Goal: Transaction & Acquisition: Purchase product/service

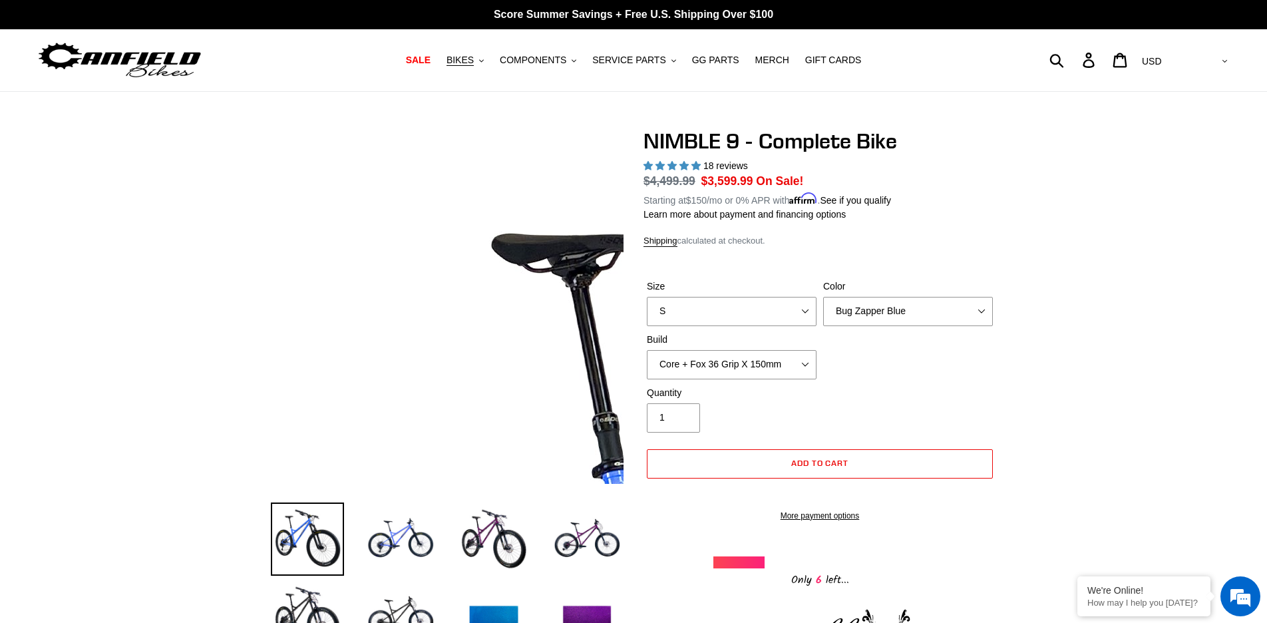
select select "highest-rating"
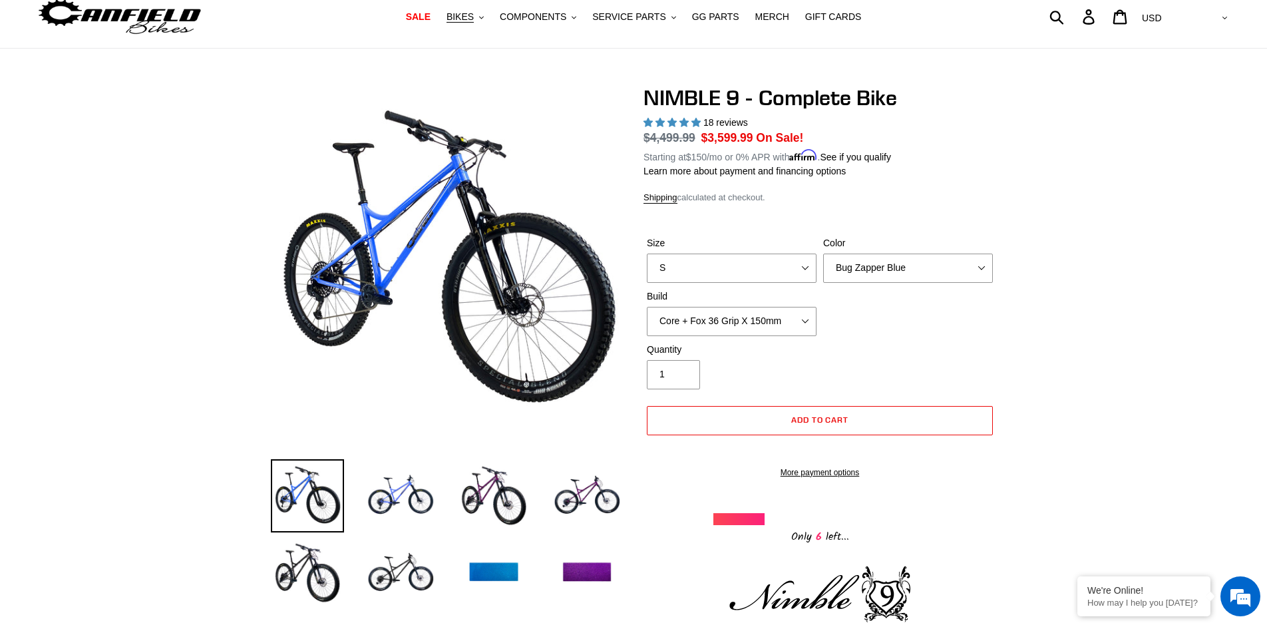
scroll to position [48, 0]
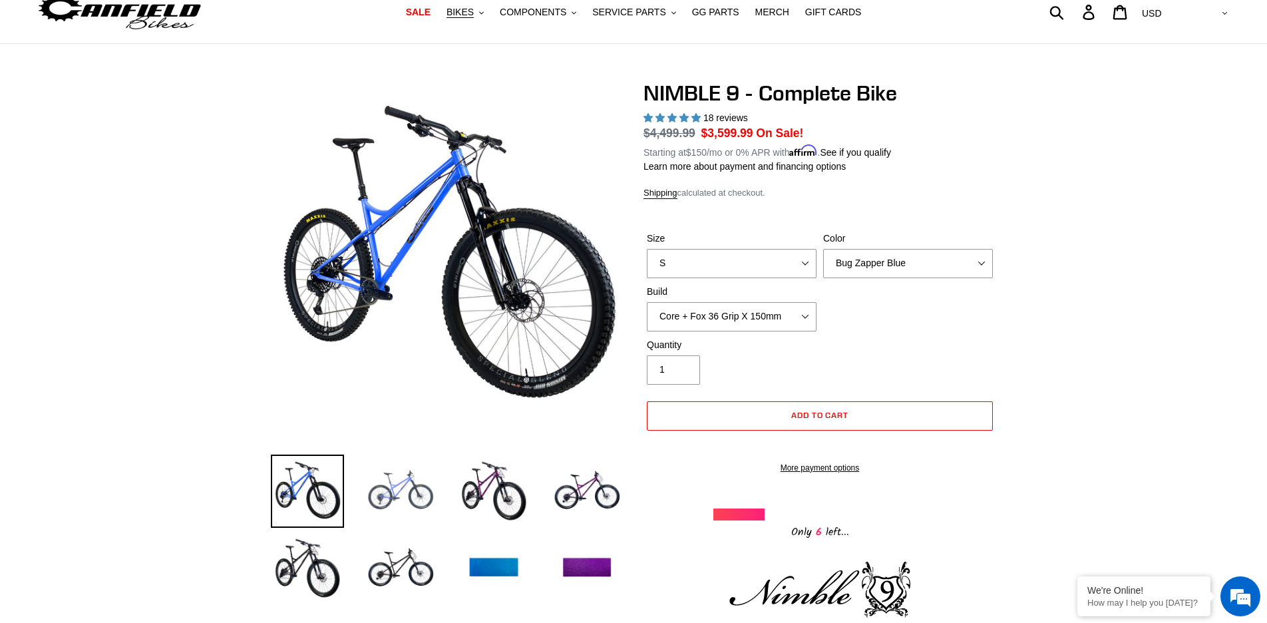
click at [401, 491] on img at bounding box center [400, 491] width 73 height 73
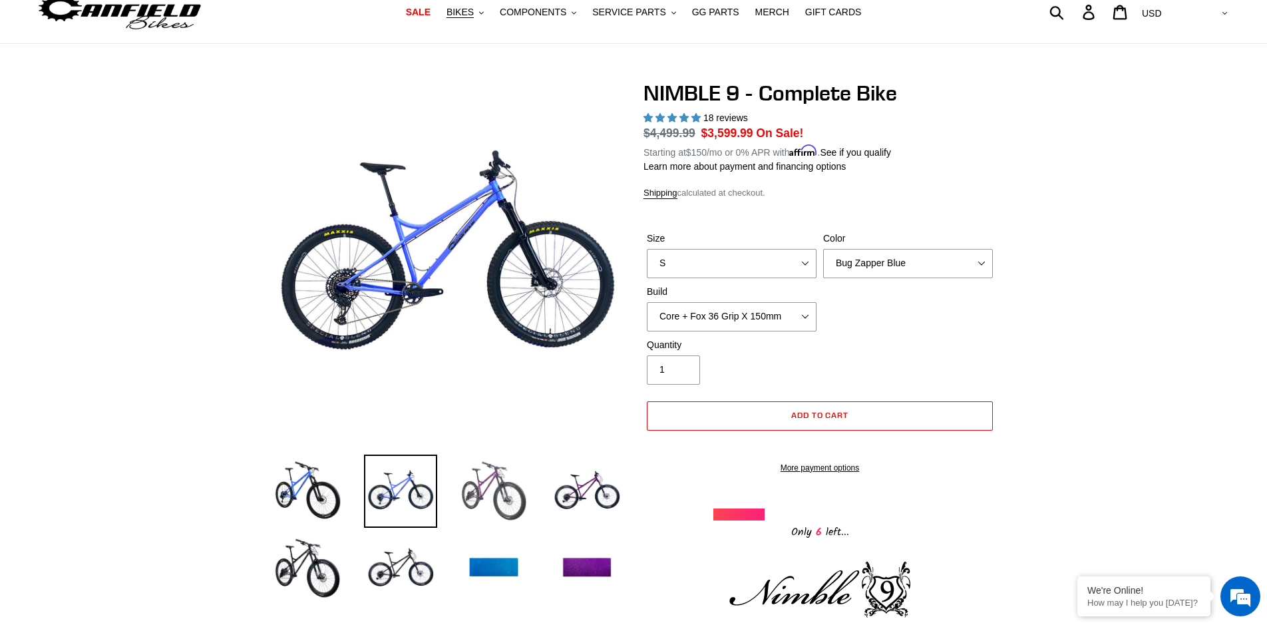
click at [485, 494] on img at bounding box center [493, 491] width 73 height 73
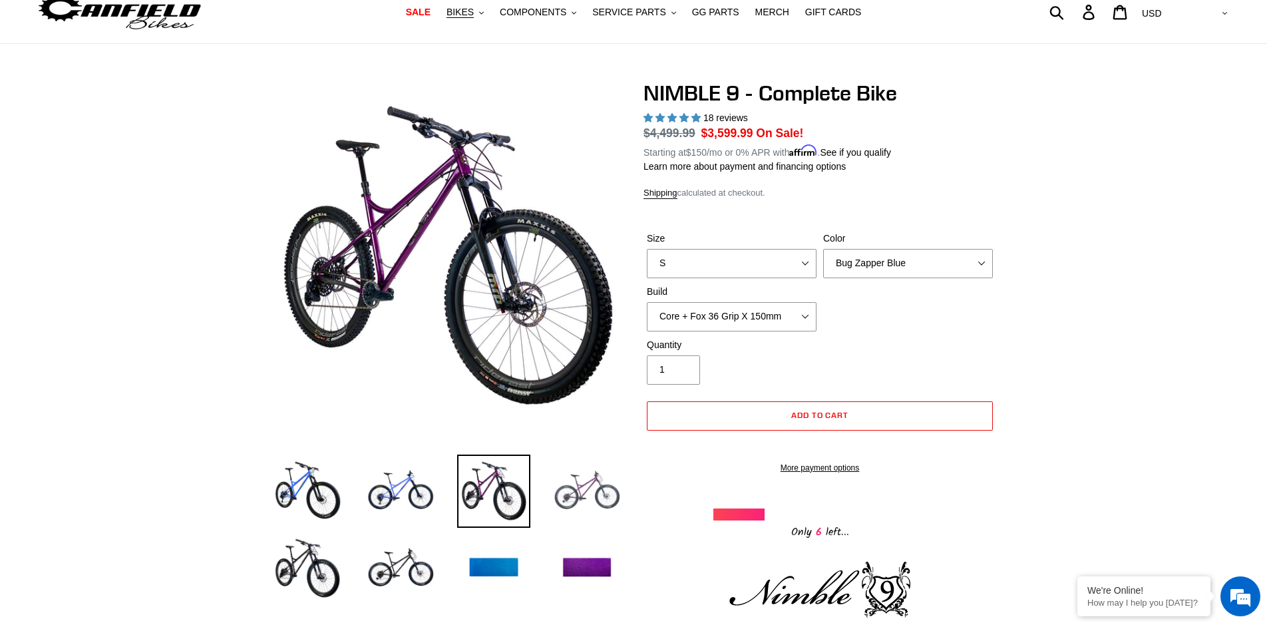
click at [586, 489] on img at bounding box center [586, 491] width 73 height 73
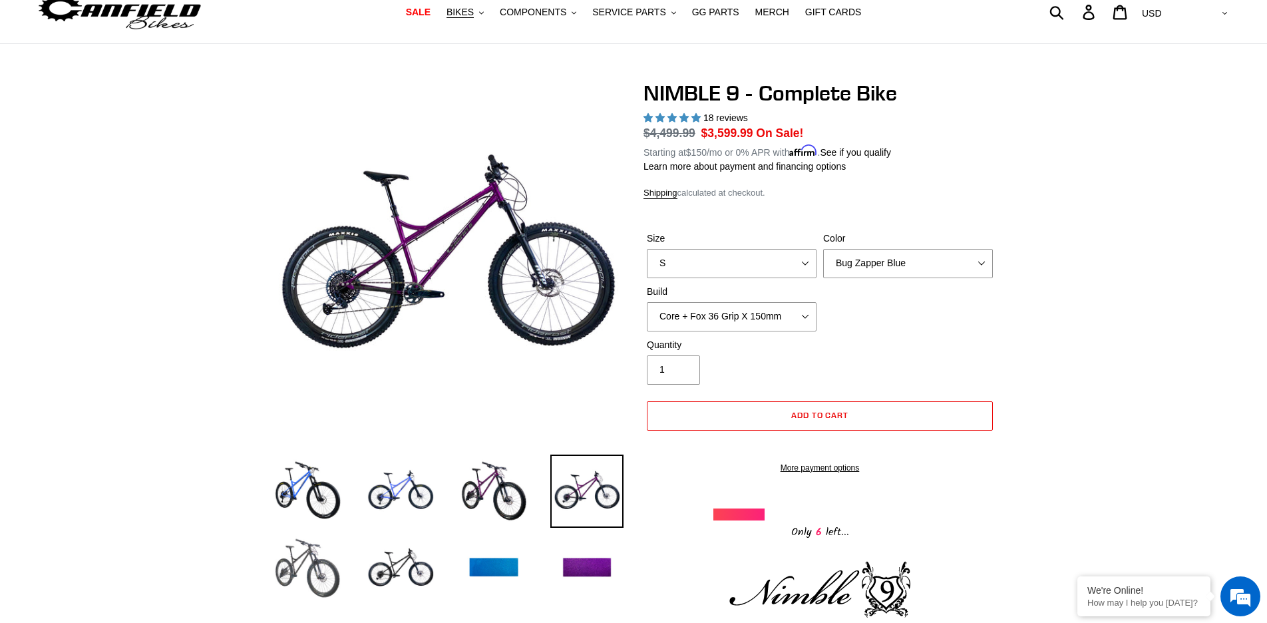
click at [311, 566] on img at bounding box center [307, 568] width 73 height 73
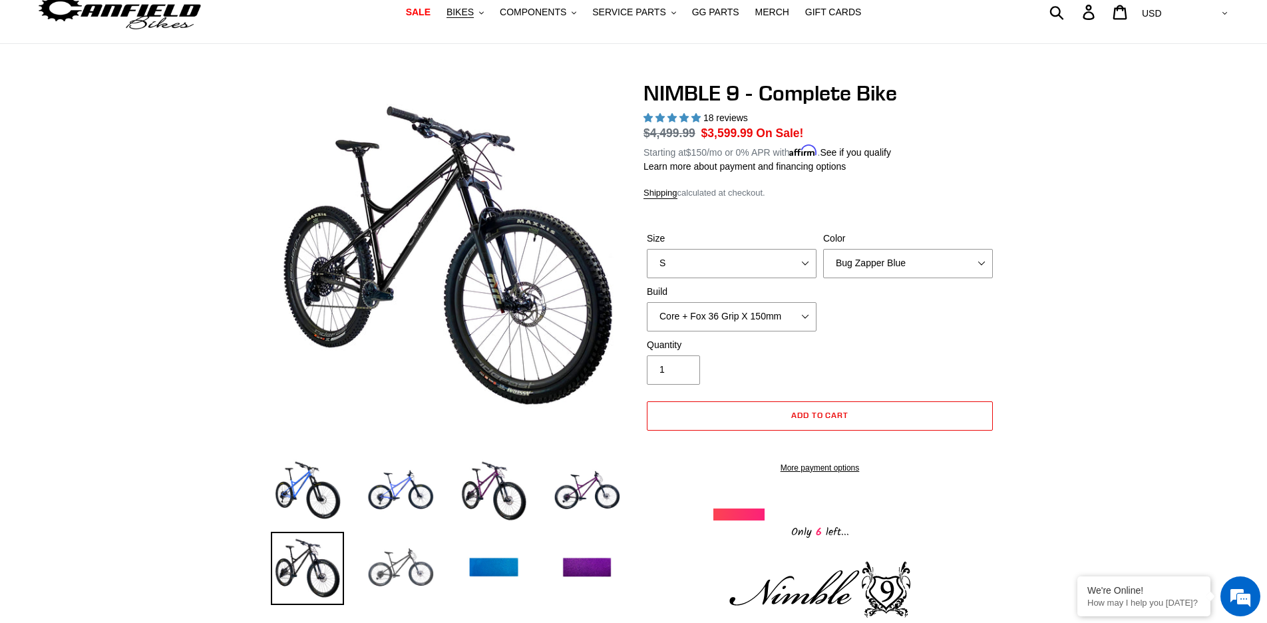
click at [397, 565] on img at bounding box center [400, 568] width 73 height 73
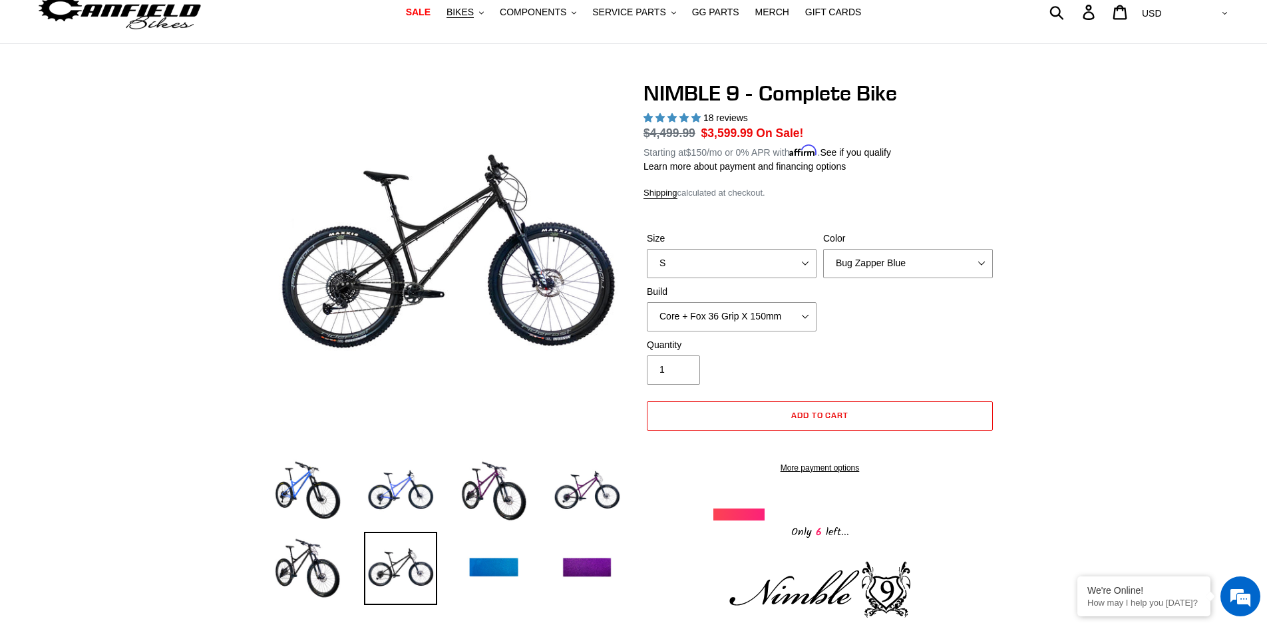
scroll to position [0, 0]
click at [500, 564] on img at bounding box center [493, 568] width 73 height 73
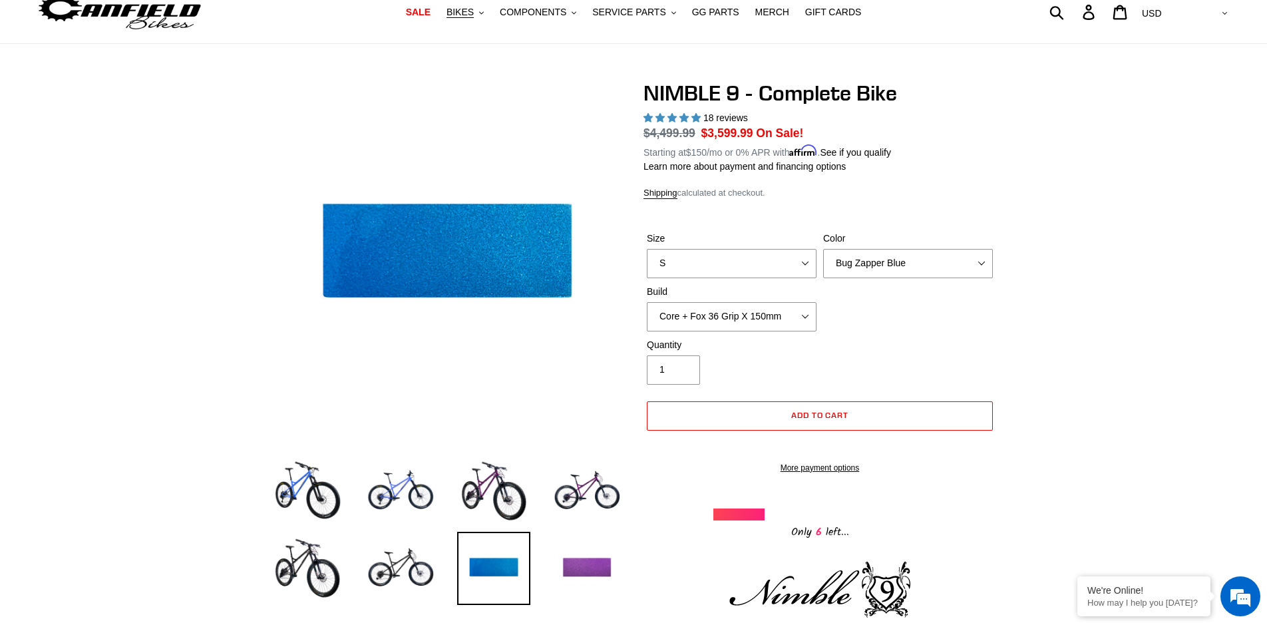
click at [596, 569] on img at bounding box center [586, 568] width 73 height 73
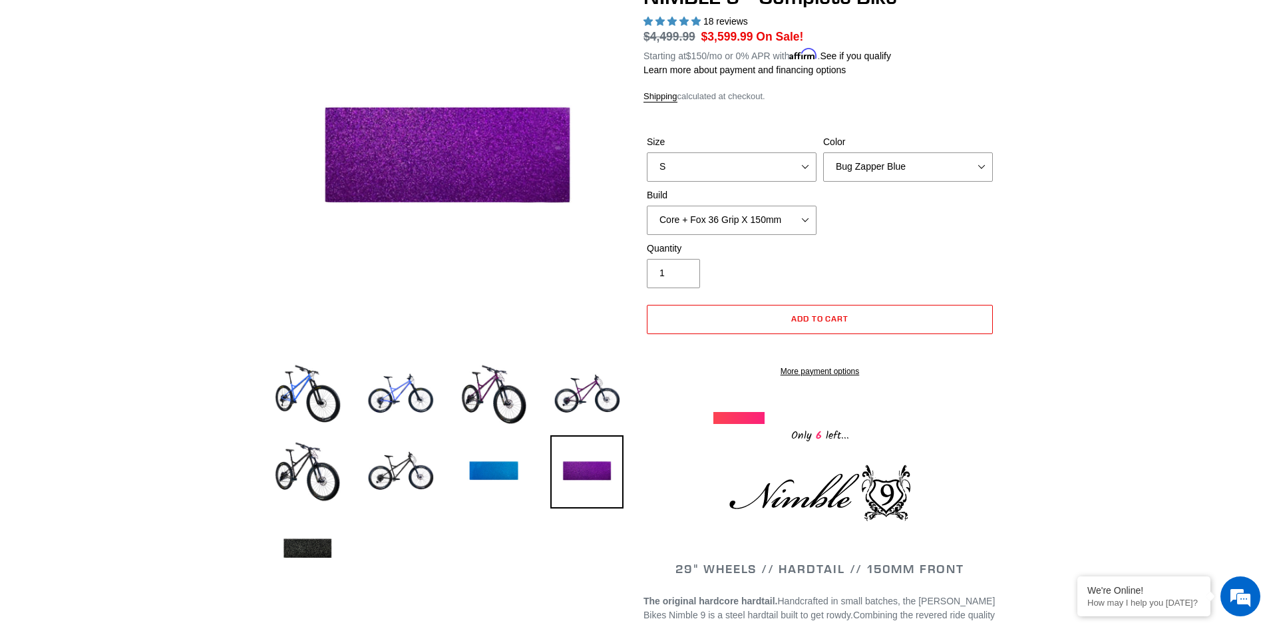
scroll to position [146, 0]
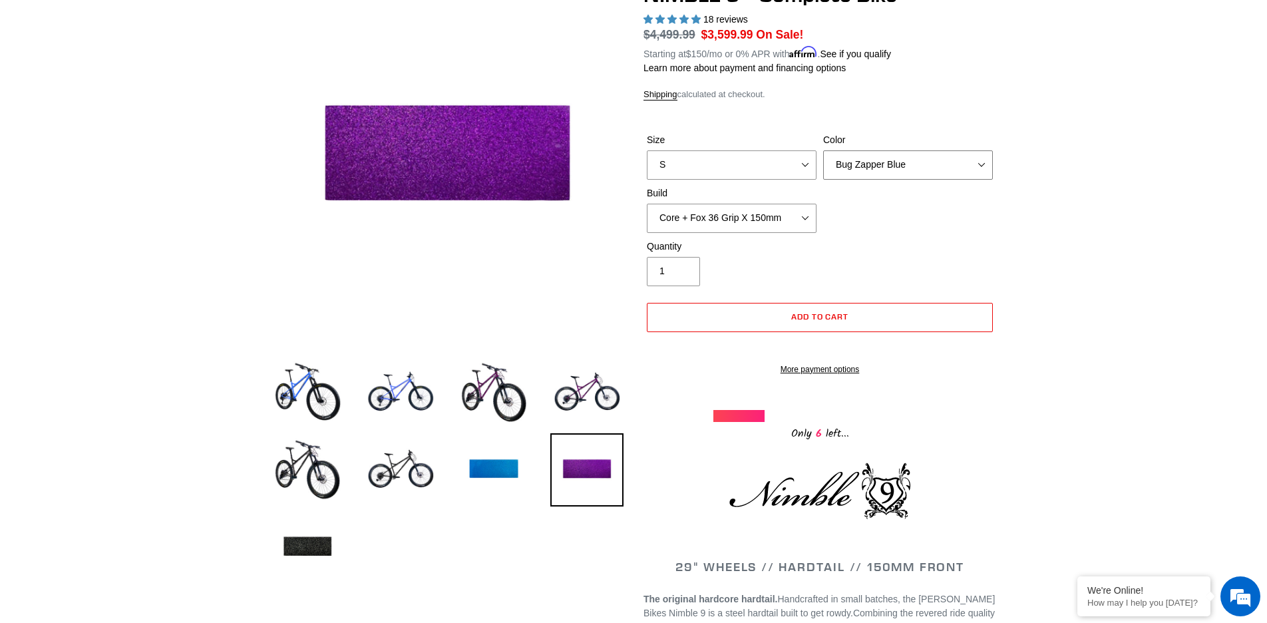
select select "Purple Haze - Sold Out"
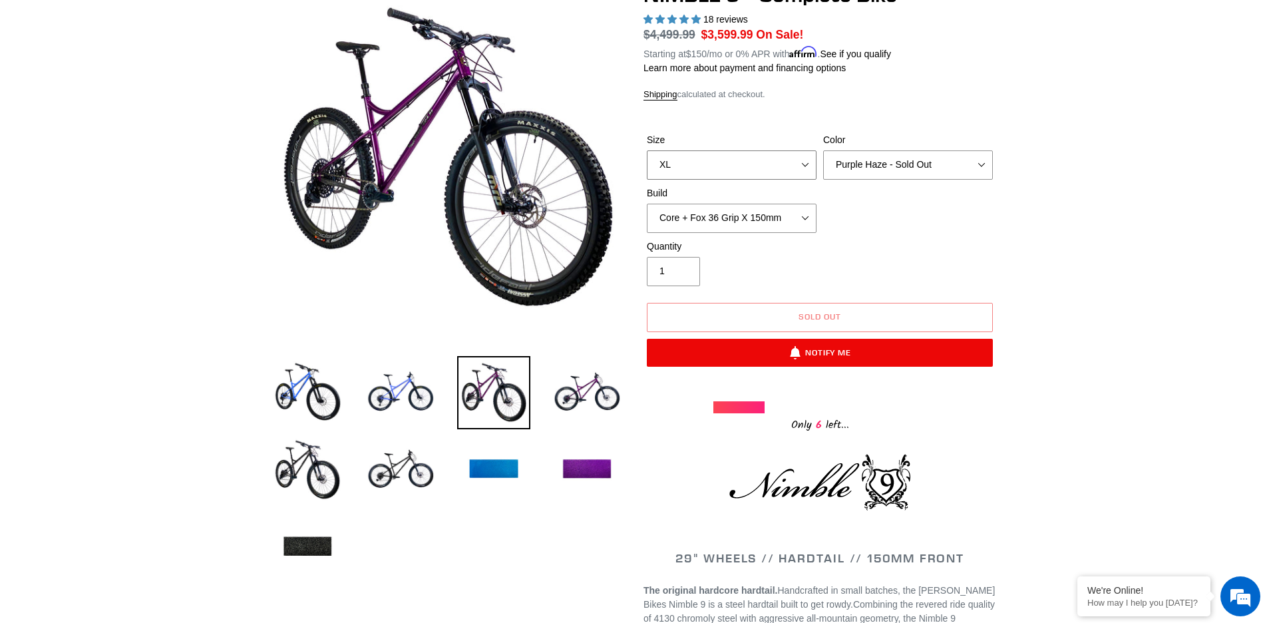
select select "L"
click at [586, 397] on img at bounding box center [586, 392] width 73 height 73
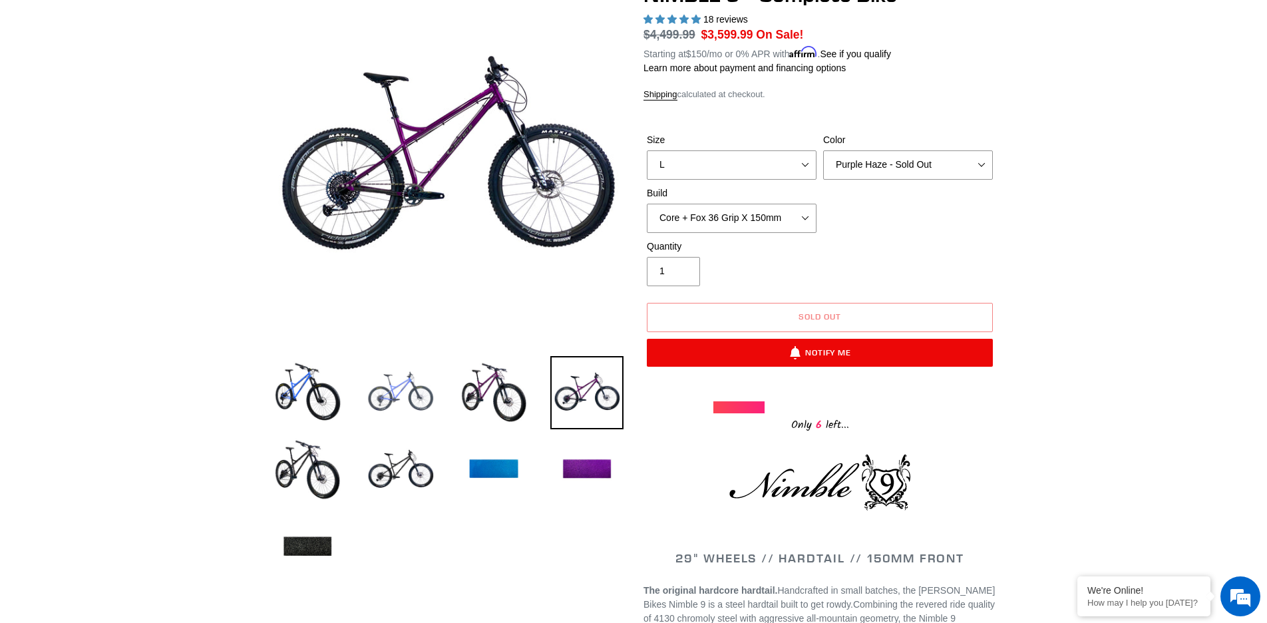
click at [393, 394] on img at bounding box center [400, 392] width 73 height 73
